Goal: Check status

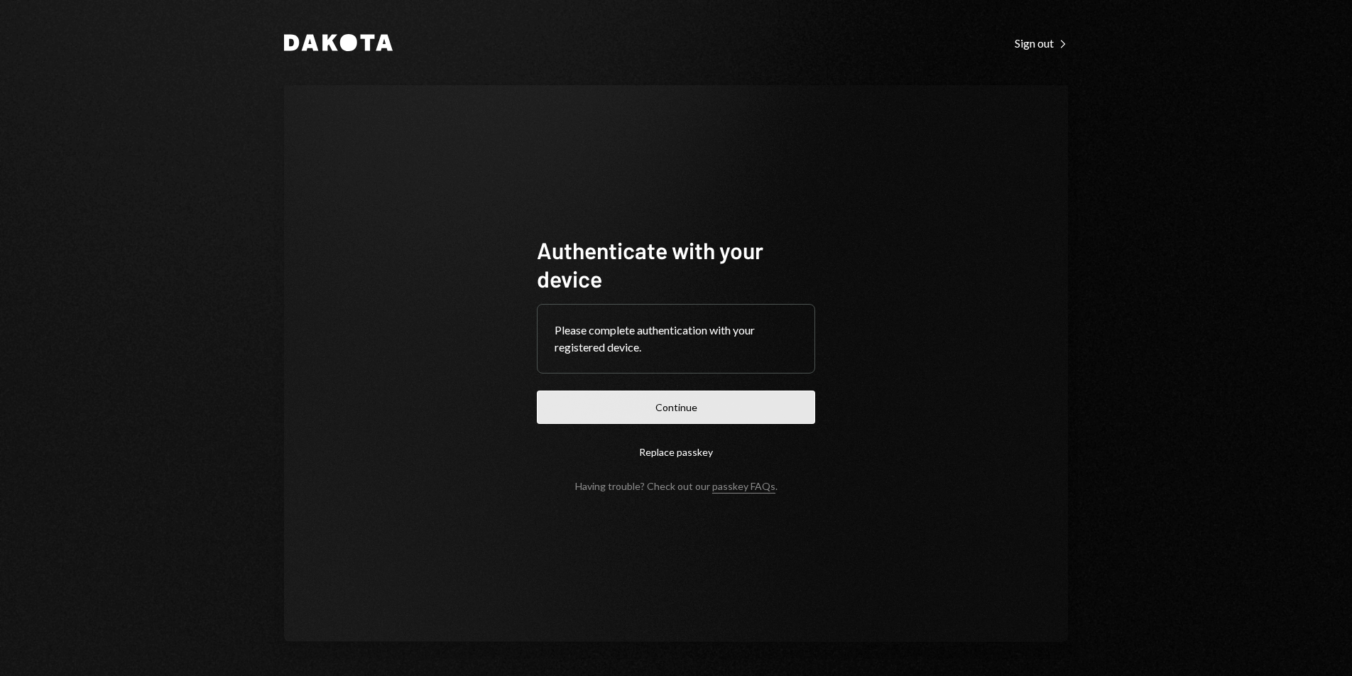
click at [672, 413] on button "Continue" at bounding box center [676, 407] width 278 height 33
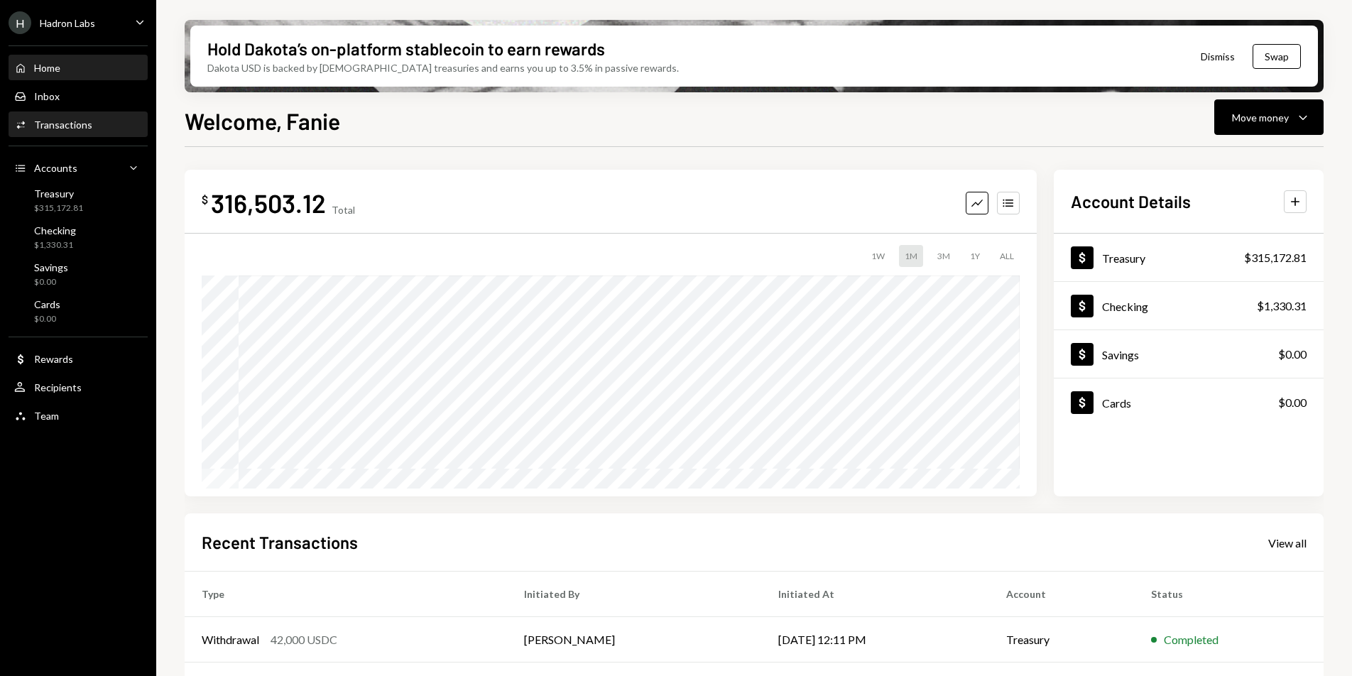
click at [89, 134] on div "Activities Transactions" at bounding box center [78, 125] width 128 height 24
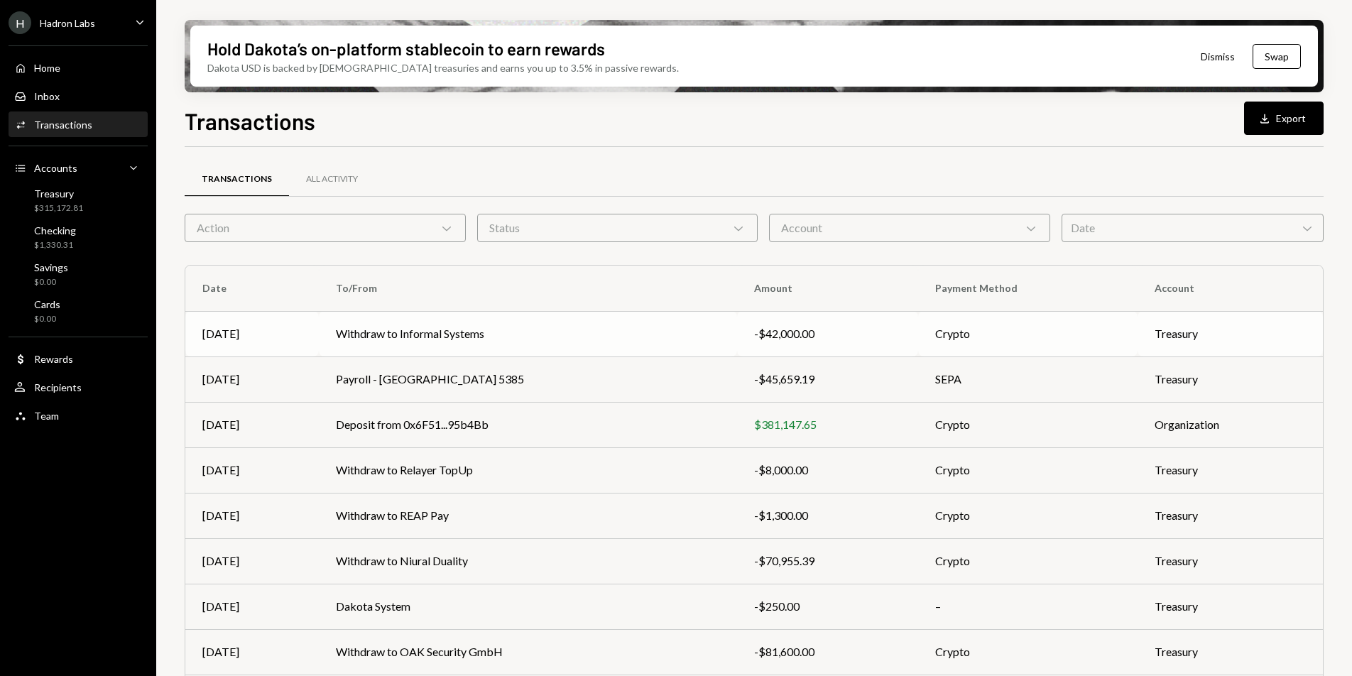
click at [515, 341] on td "Withdraw to Informal Systems" at bounding box center [528, 333] width 418 height 45
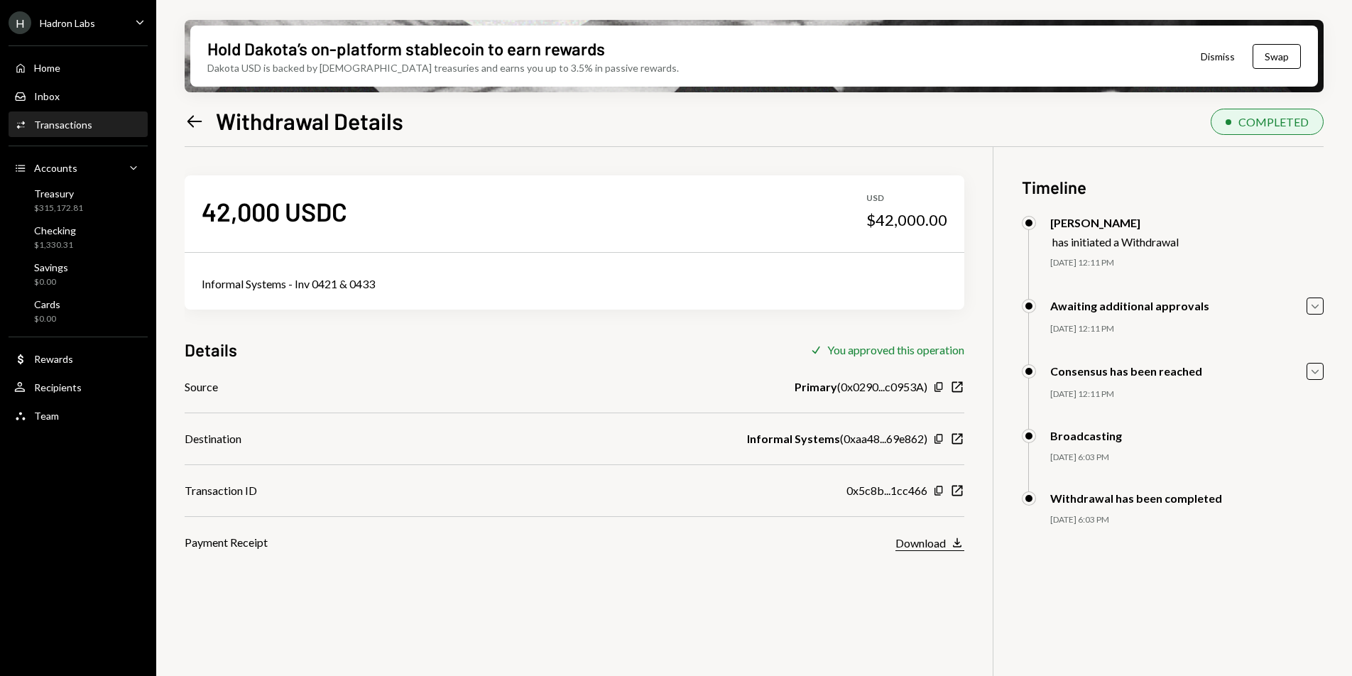
click at [951, 545] on icon "Download" at bounding box center [957, 542] width 14 height 14
click at [104, 30] on div "H Hadron Labs Caret Down" at bounding box center [78, 22] width 156 height 23
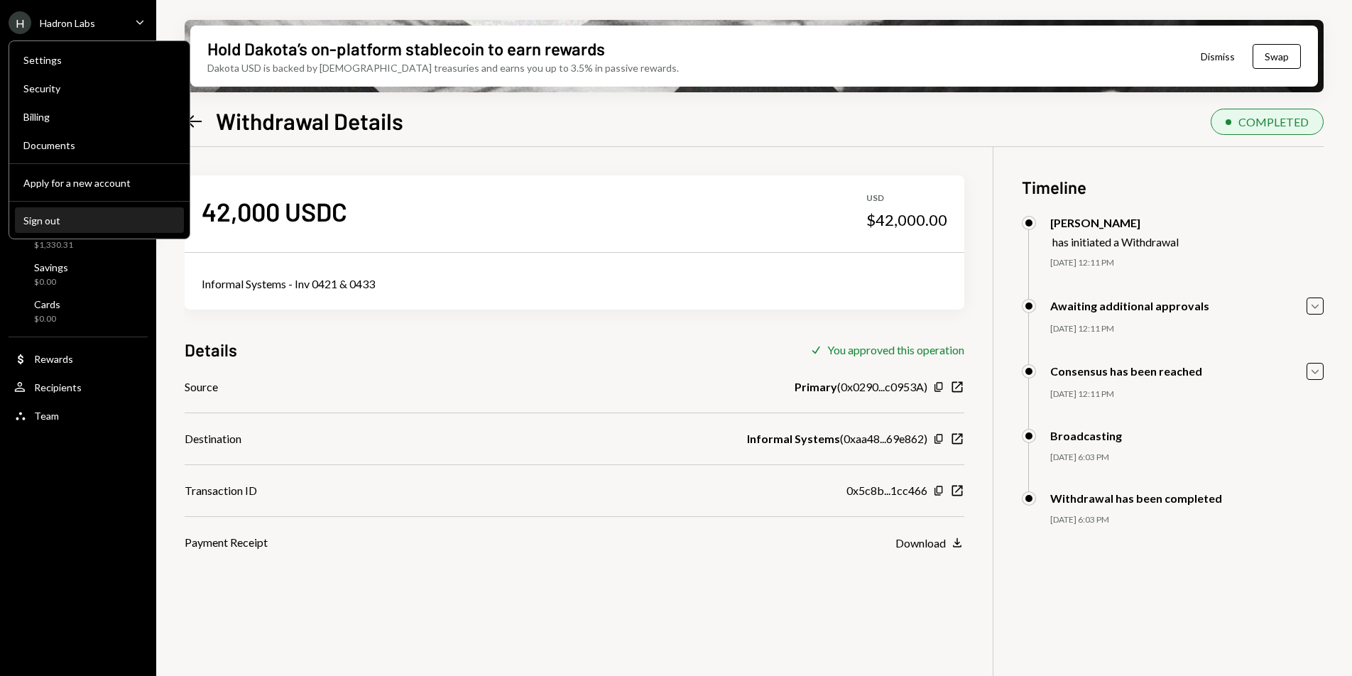
click at [99, 225] on div "Sign out" at bounding box center [99, 220] width 152 height 12
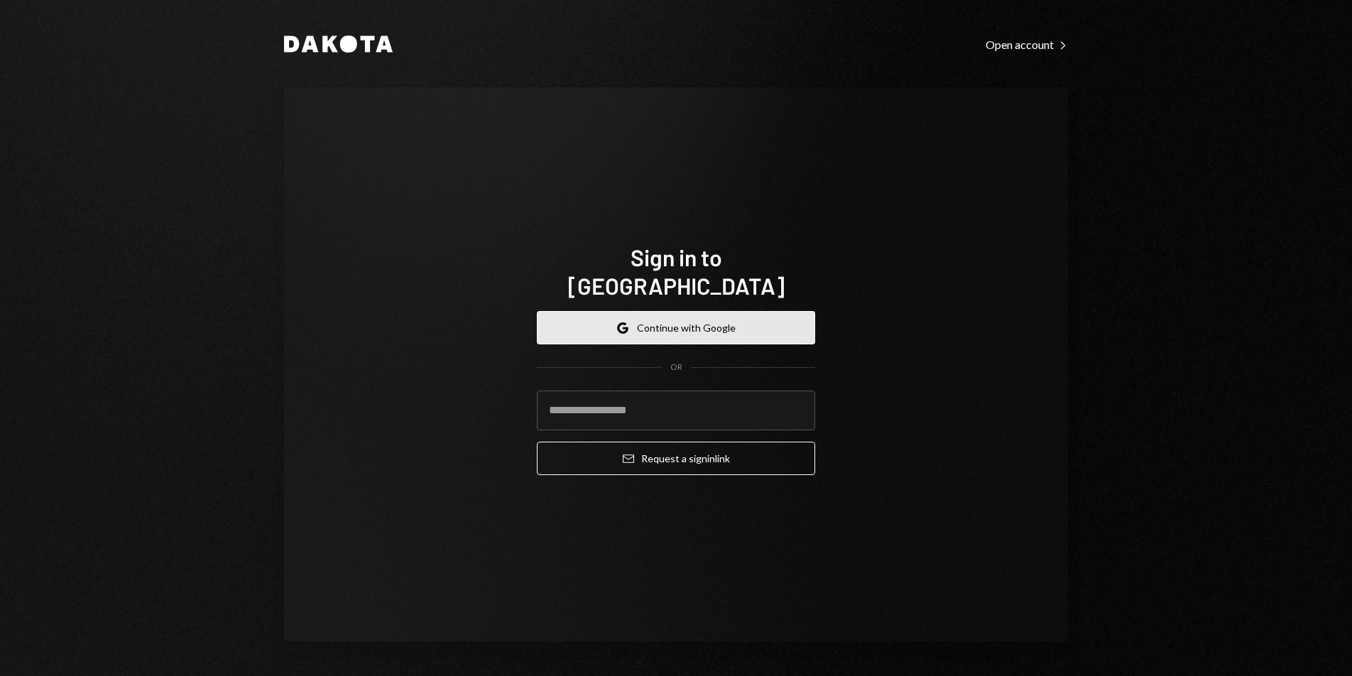
click at [621, 322] on icon "Google" at bounding box center [622, 327] width 11 height 11
